Goal: Task Accomplishment & Management: Use online tool/utility

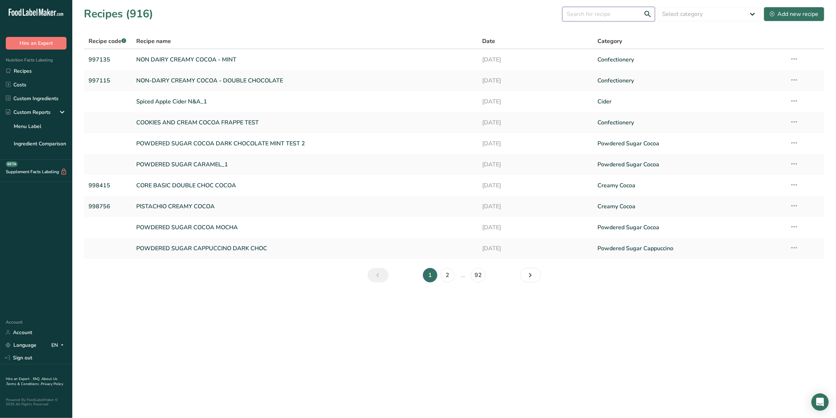
click at [636, 16] on input "text" at bounding box center [608, 14] width 92 height 14
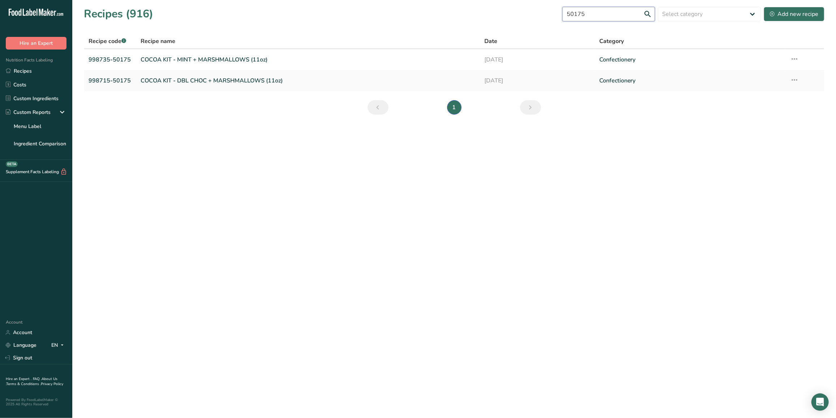
type input "50175"
click at [227, 57] on link "COCOA KIT - MINT + MARSHMALLOWS (11oz)" at bounding box center [308, 59] width 335 height 15
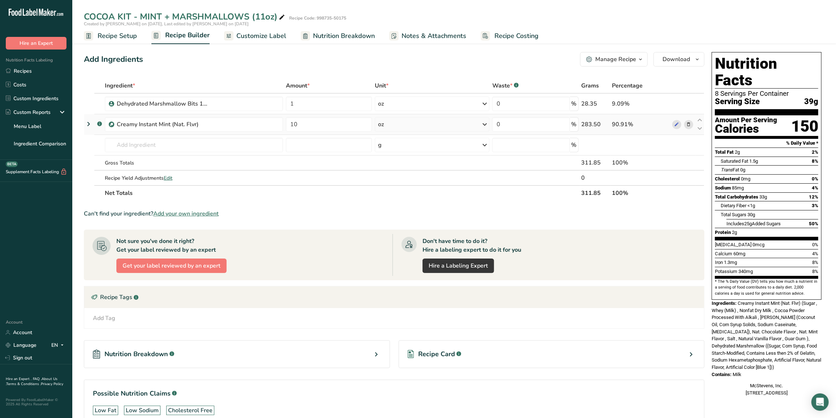
click at [689, 121] on icon at bounding box center [688, 125] width 5 height 8
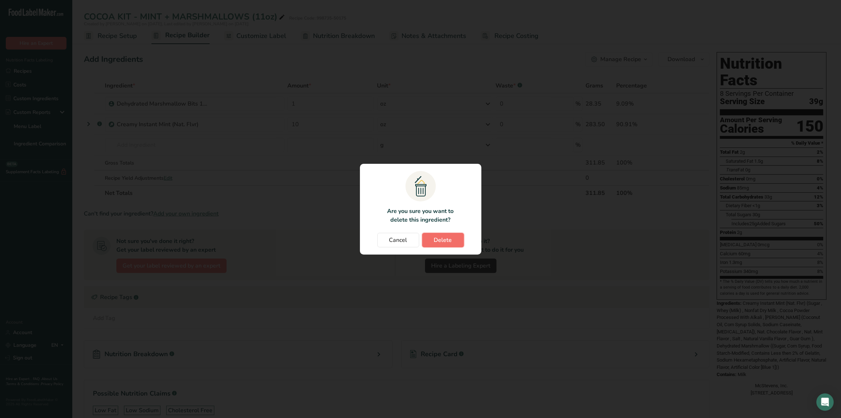
click at [460, 239] on button "Delete" at bounding box center [443, 240] width 42 height 14
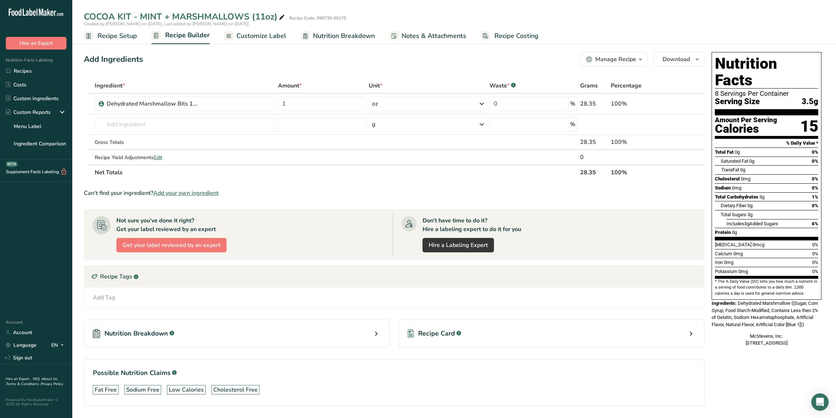
click at [305, 184] on section "Ingredient * Amount * Unit * Waste * .a-a{fill:#347362;}.b-a{fill:#fff;} Grams …" at bounding box center [394, 248] width 620 height 340
click at [629, 57] on div "Manage Recipe" at bounding box center [615, 59] width 41 height 9
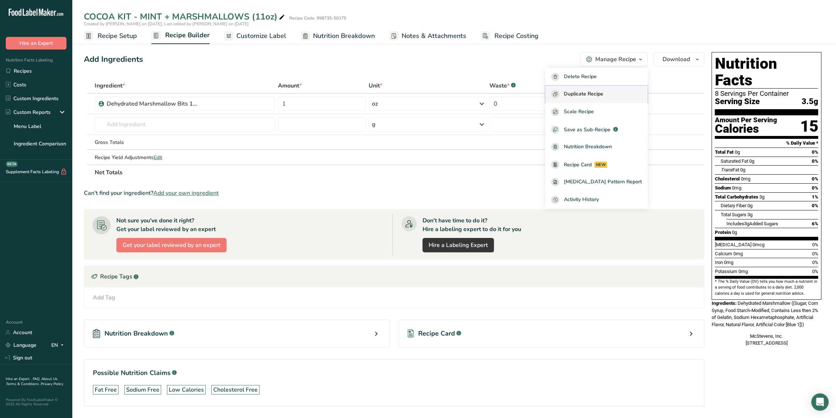
click at [603, 96] on span "Duplicate Recipe" at bounding box center [583, 94] width 39 height 8
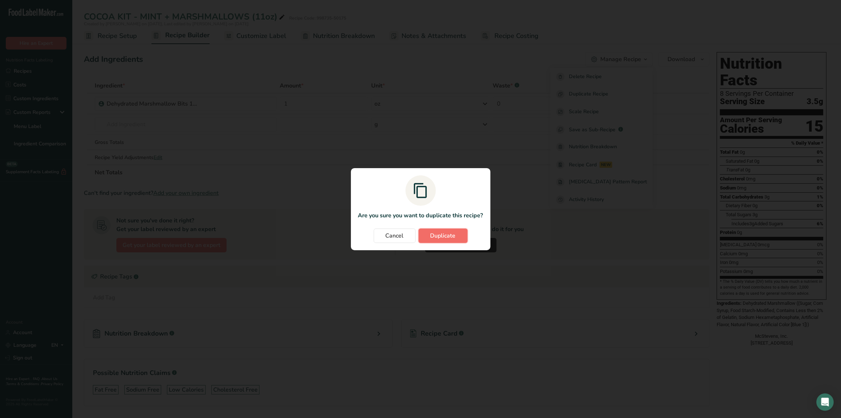
click at [461, 229] on button "Duplicate" at bounding box center [442, 235] width 49 height 14
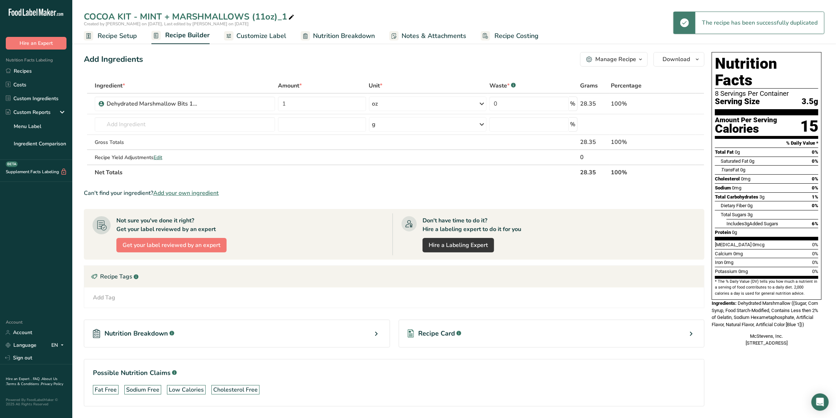
click at [171, 13] on div "COCOA KIT - MINT + MARSHMALLOWS (11oz)_1" at bounding box center [190, 16] width 212 height 13
drag, startPoint x: 169, startPoint y: 14, endPoint x: 76, endPoint y: 9, distance: 93.7
click at [76, 9] on div "COCOA KIT - MINT + MARSHMALLOWS (11oz)_1 Created by [PERSON_NAME] on [DATE], La…" at bounding box center [453, 22] width 763 height 44
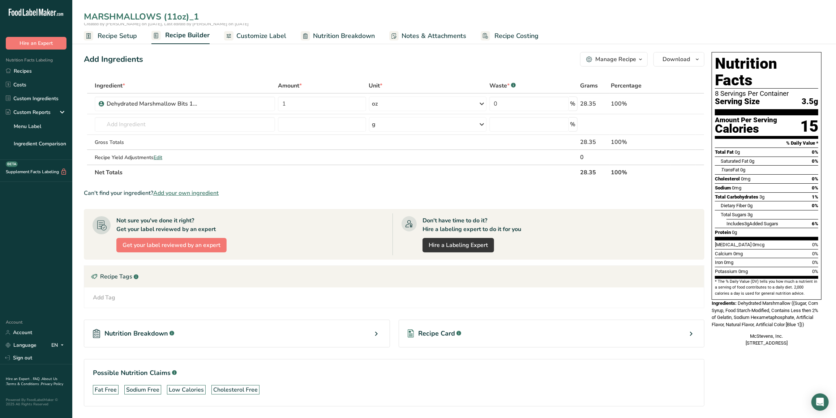
drag, startPoint x: 168, startPoint y: 14, endPoint x: 200, endPoint y: 14, distance: 31.8
click at [200, 14] on input "MARSHMALLOWS (11oz)_1" at bounding box center [454, 16] width 740 height 13
type input "MARSHMALLOWS ("
click at [218, 104] on div "Dehydrated Marshmallow Bits 1/4" X 1/4"" at bounding box center [189, 103] width 164 height 9
drag, startPoint x: 160, startPoint y: 15, endPoint x: 169, endPoint y: 16, distance: 8.7
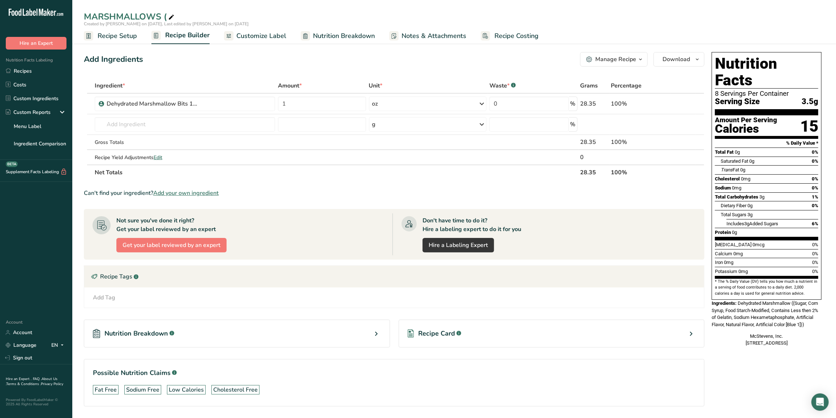
click at [169, 16] on div "MARSHMALLOWS (" at bounding box center [130, 16] width 92 height 13
type input "MARSHMALLOWS"
click at [311, 173] on th "Net Totals" at bounding box center [336, 171] width 486 height 15
